Goal: Download file/media

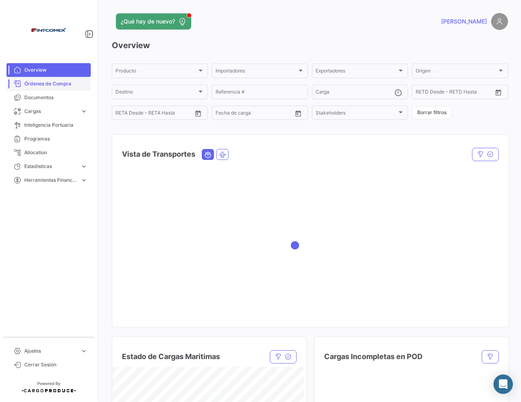
click at [81, 81] on span "Órdenes de Compra" at bounding box center [55, 83] width 63 height 7
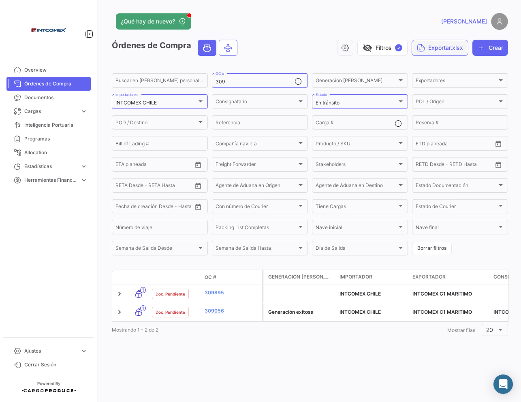
click at [437, 49] on button "Exportar.xlsx" at bounding box center [439, 48] width 57 height 16
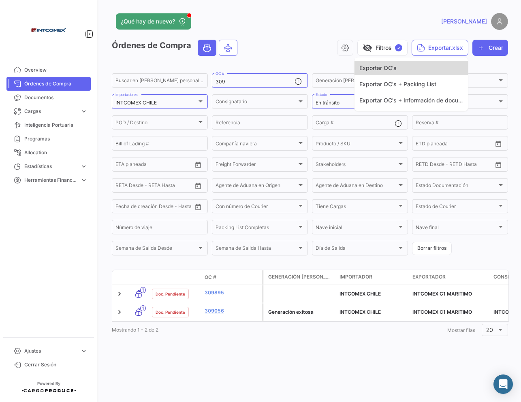
click at [395, 72] on button "Exportar OC's" at bounding box center [410, 68] width 113 height 15
